Goal: Transaction & Acquisition: Purchase product/service

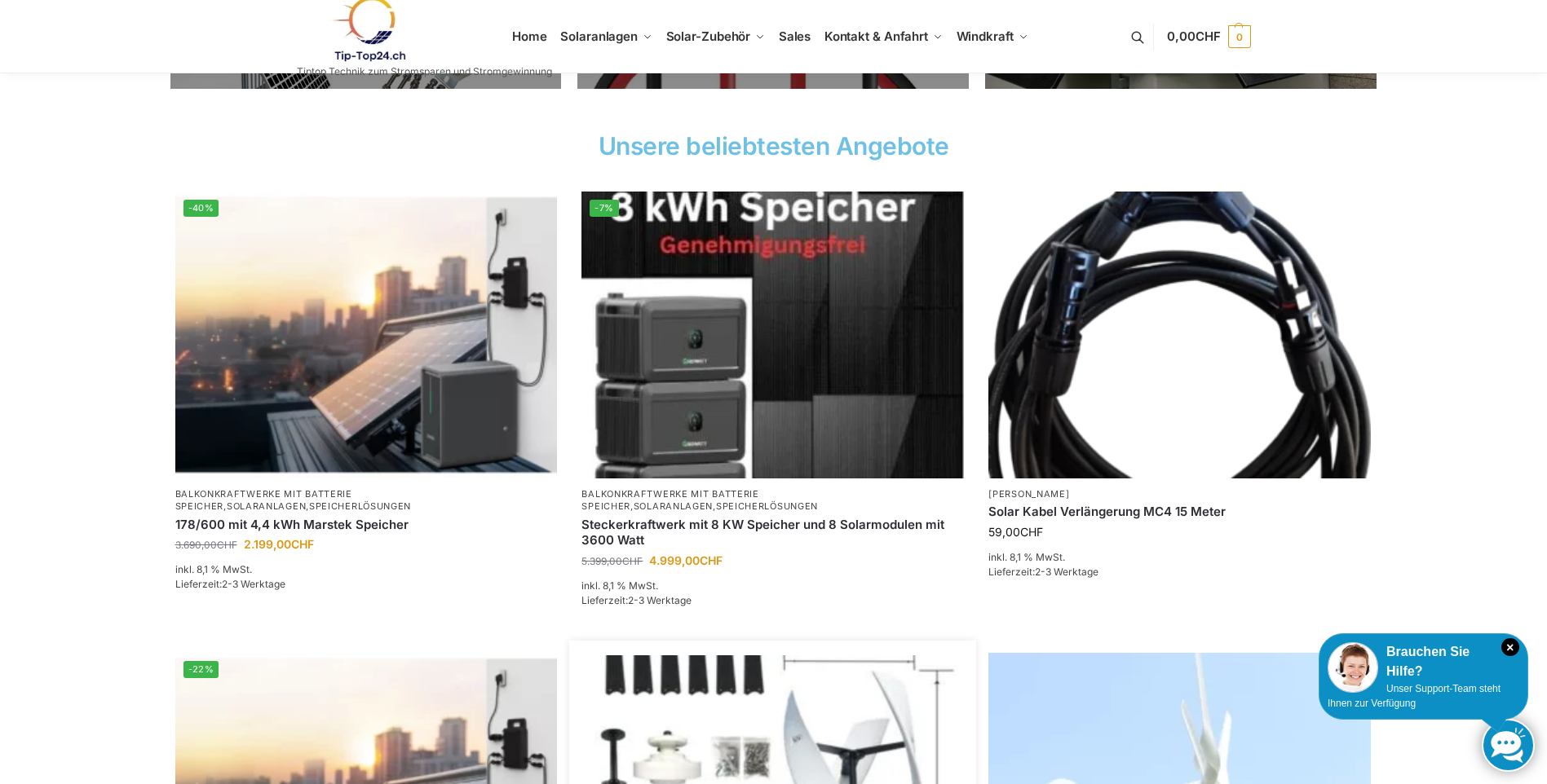
scroll to position [570, 0]
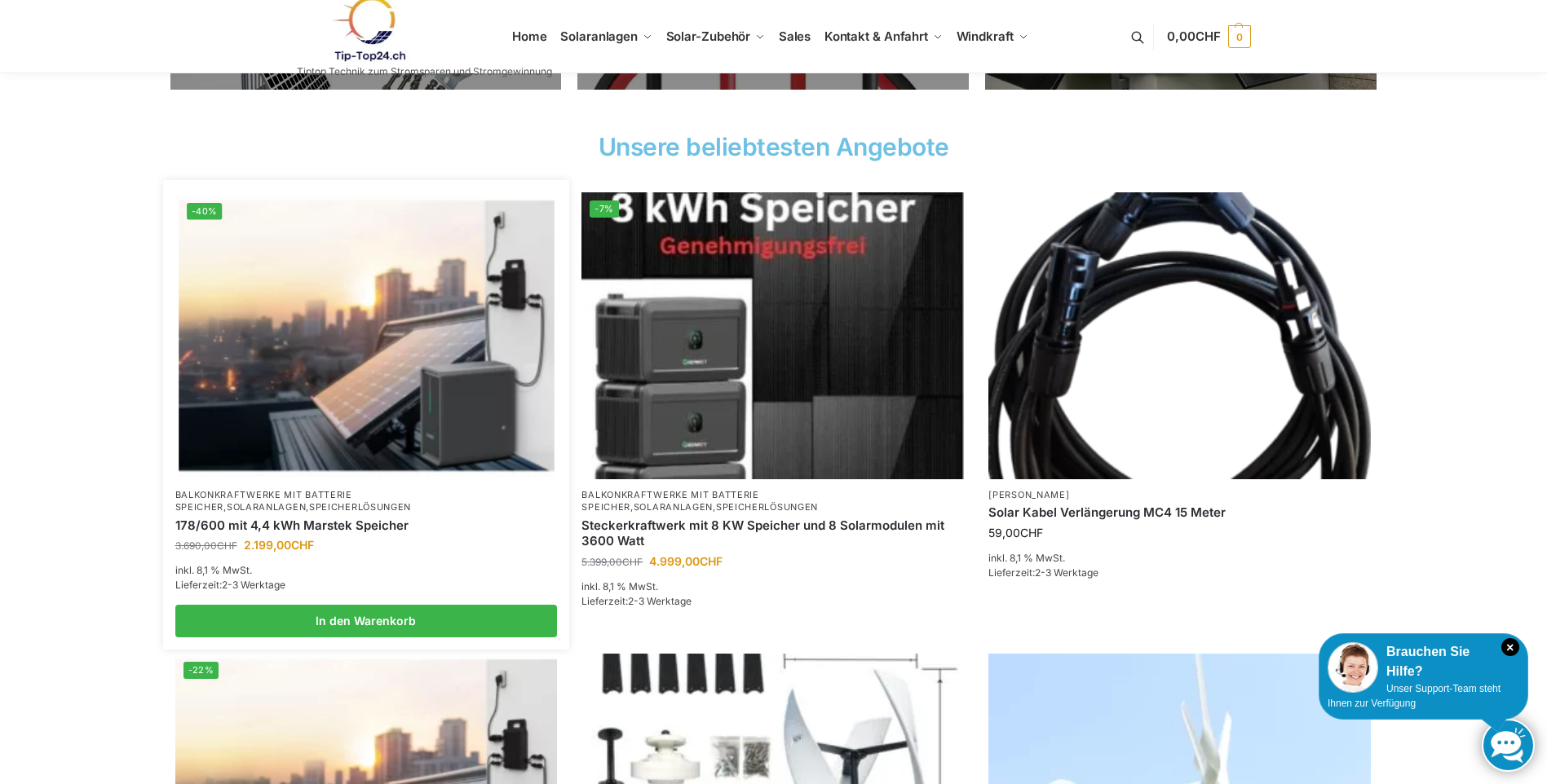
click at [349, 496] on link "Balkonkraftwerke mit Batterie Speicher" at bounding box center [264, 500] width 177 height 23
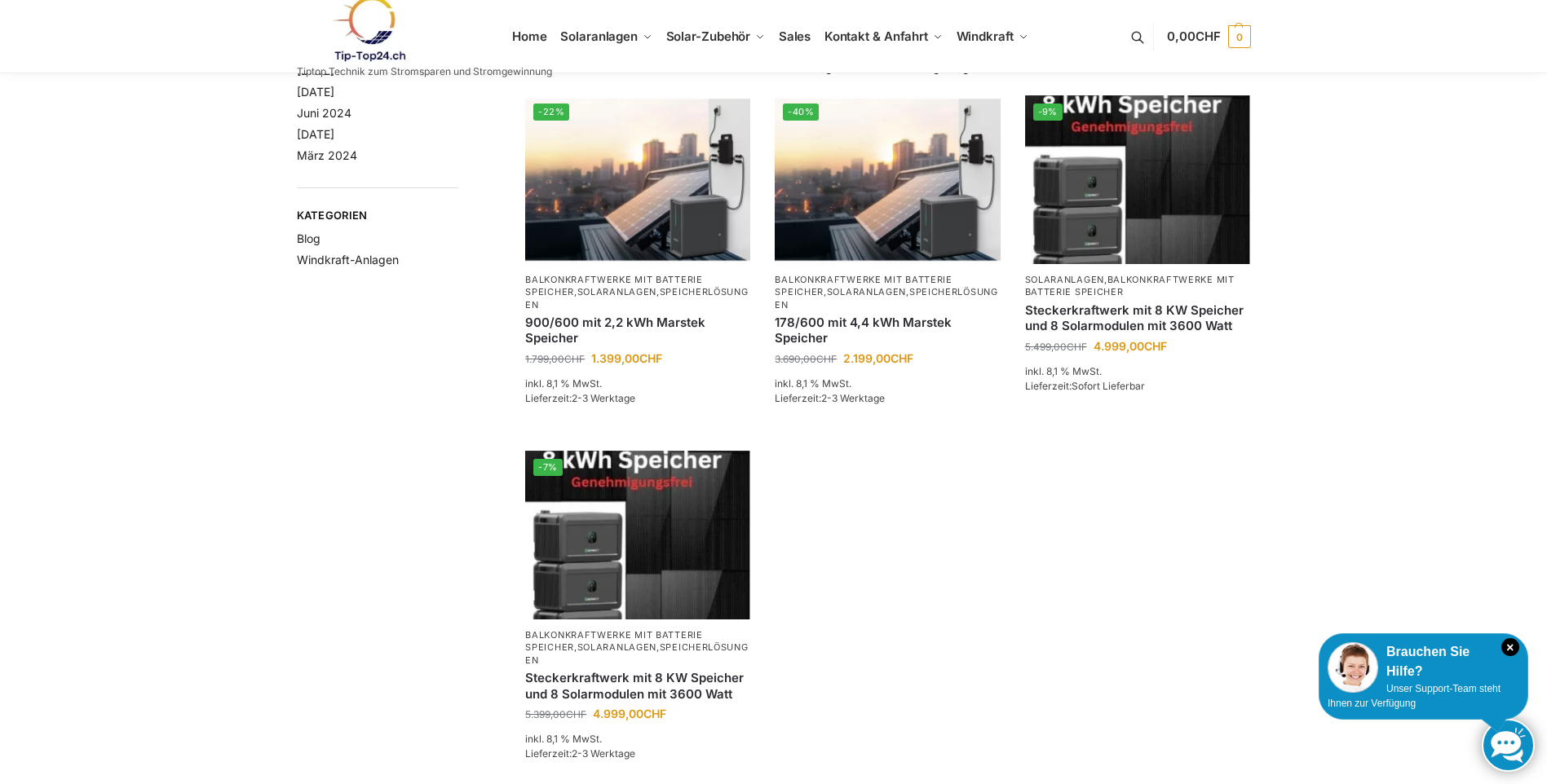
scroll to position [81, 0]
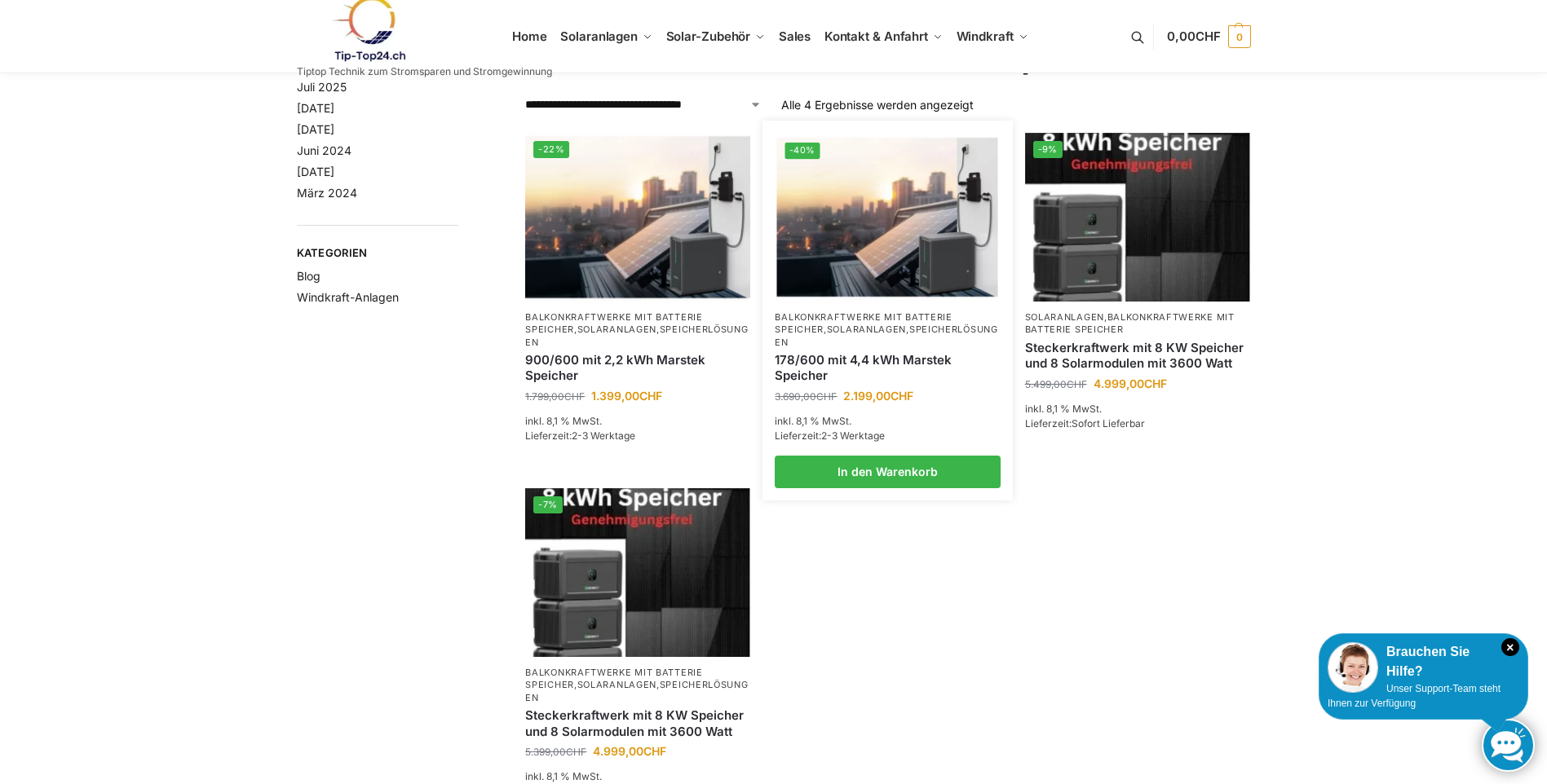
click at [853, 324] on link "Solaranlagen" at bounding box center [866, 329] width 79 height 12
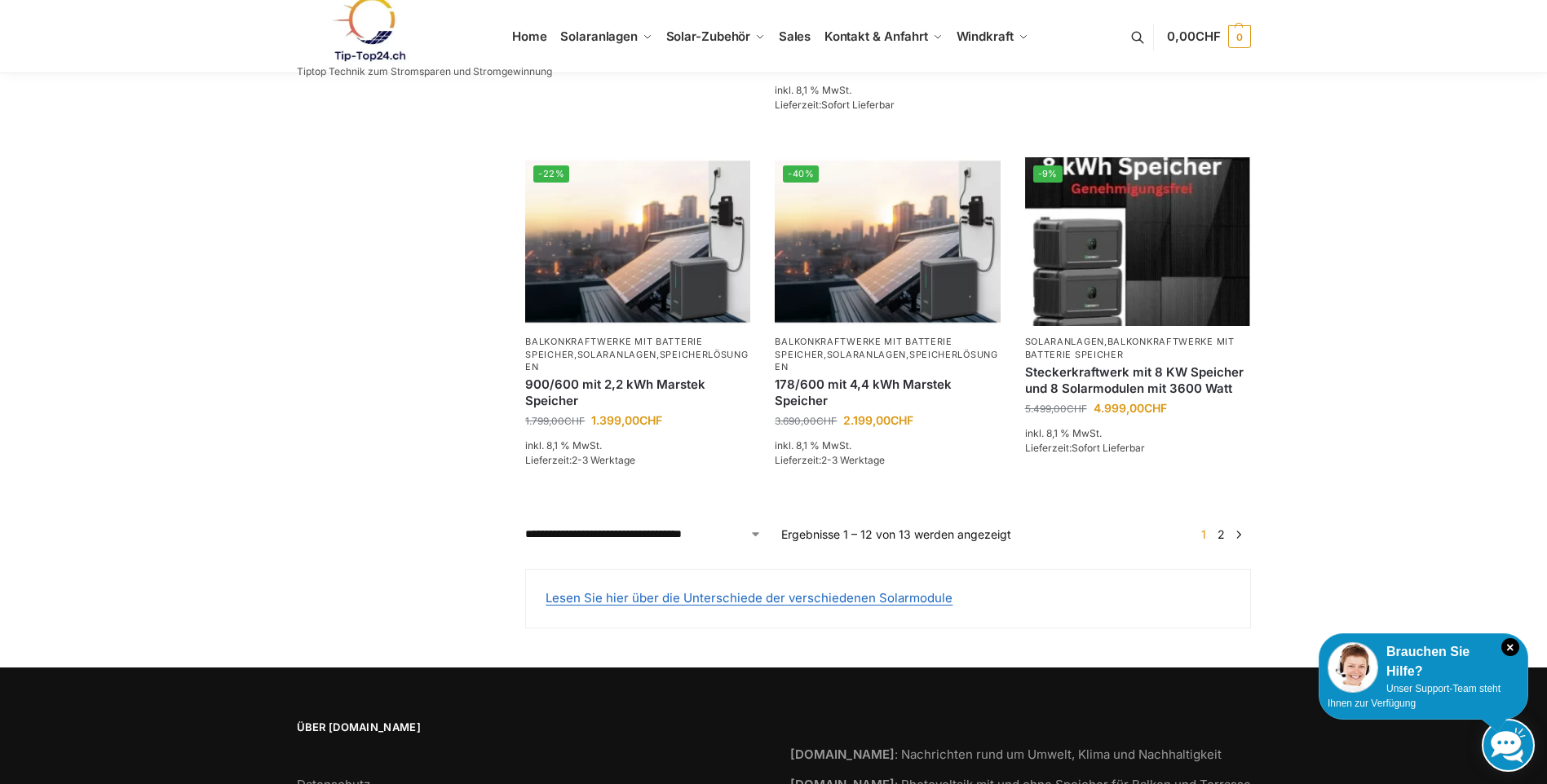
scroll to position [1467, 0]
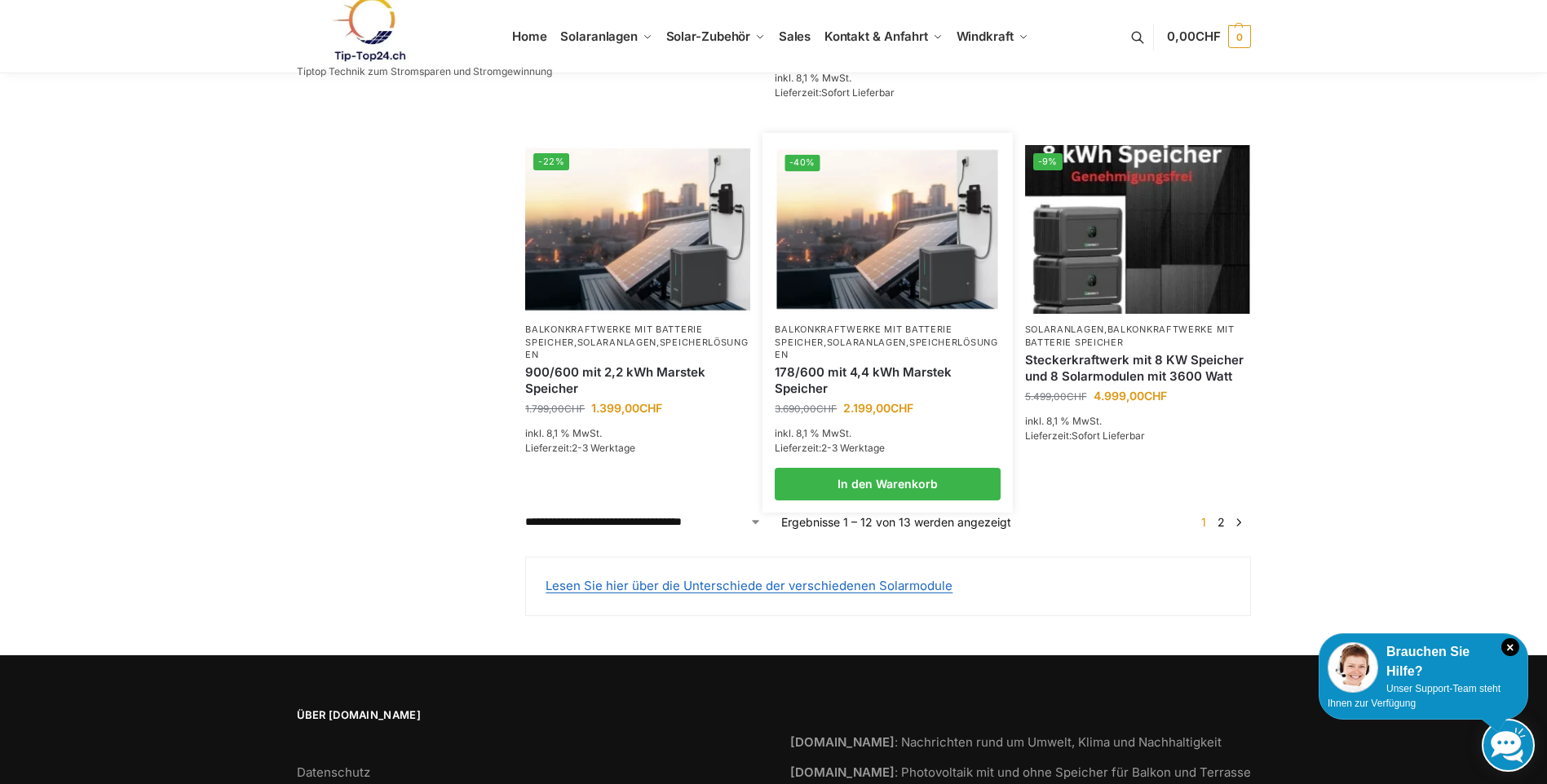
click at [867, 229] on img at bounding box center [887, 229] width 221 height 165
